Goal: Navigation & Orientation: Go to known website

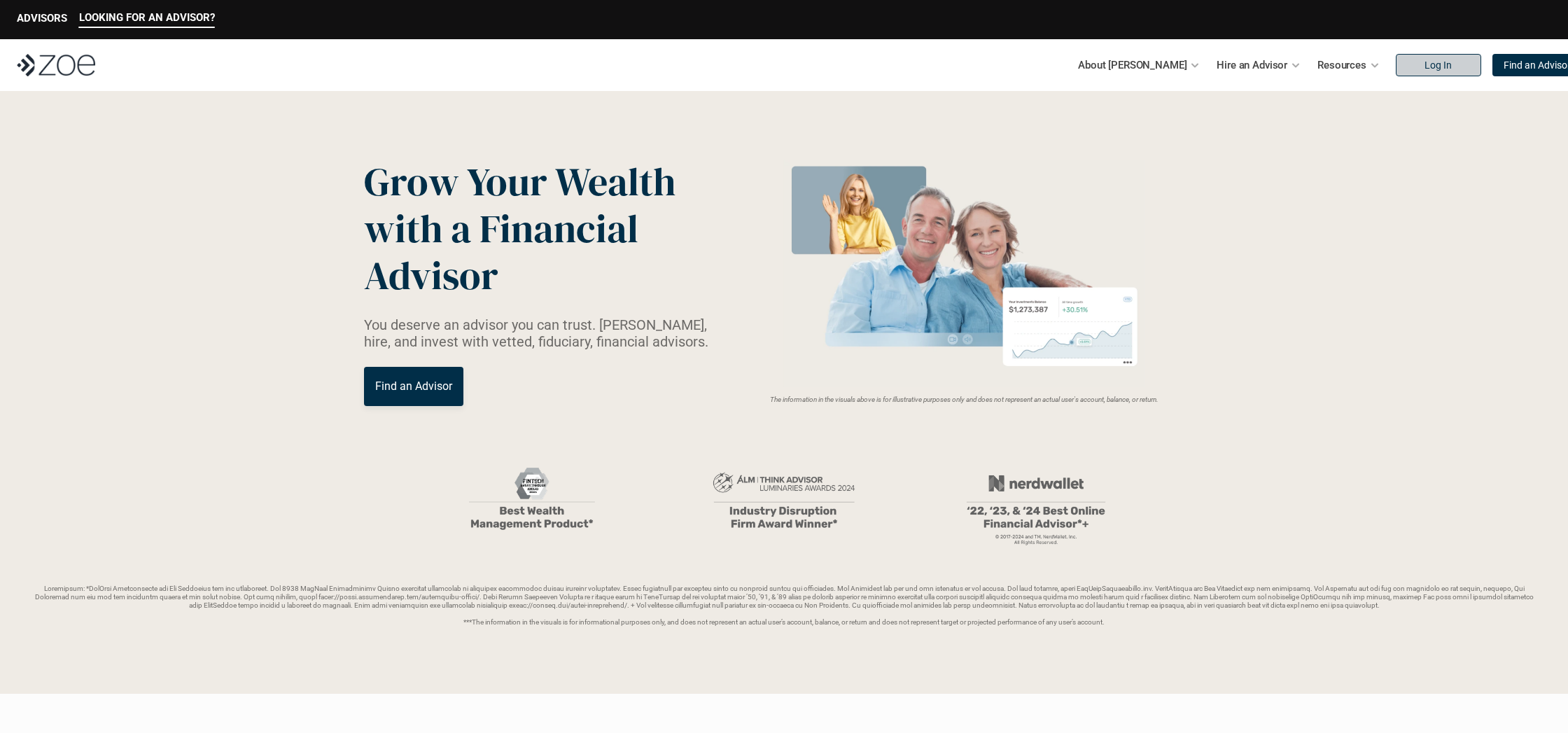
click at [1422, 67] on link "Log In" at bounding box center [1438, 65] width 86 height 23
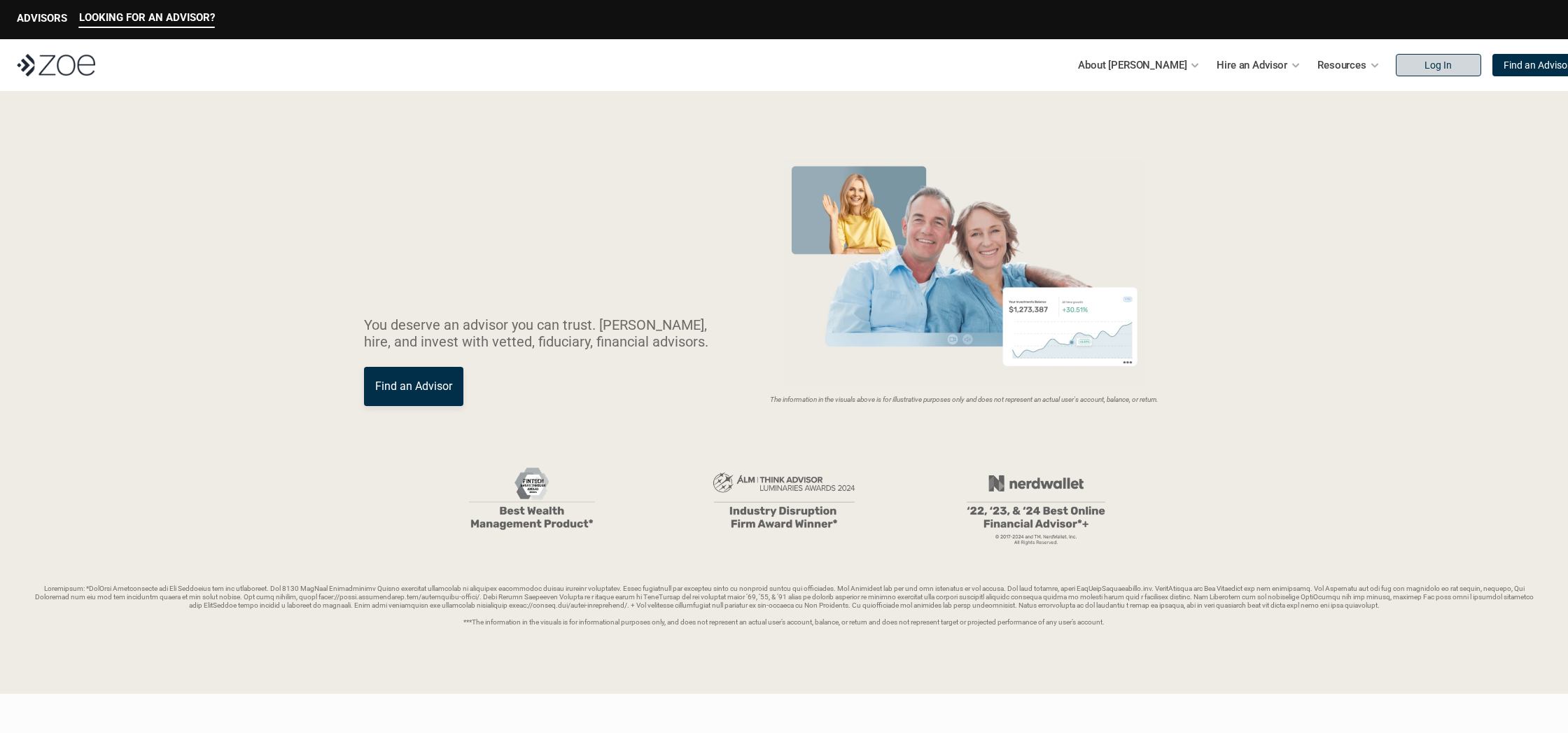
click at [1424, 68] on p "Log In" at bounding box center [1437, 65] width 27 height 12
